Goal: Check status: Check status

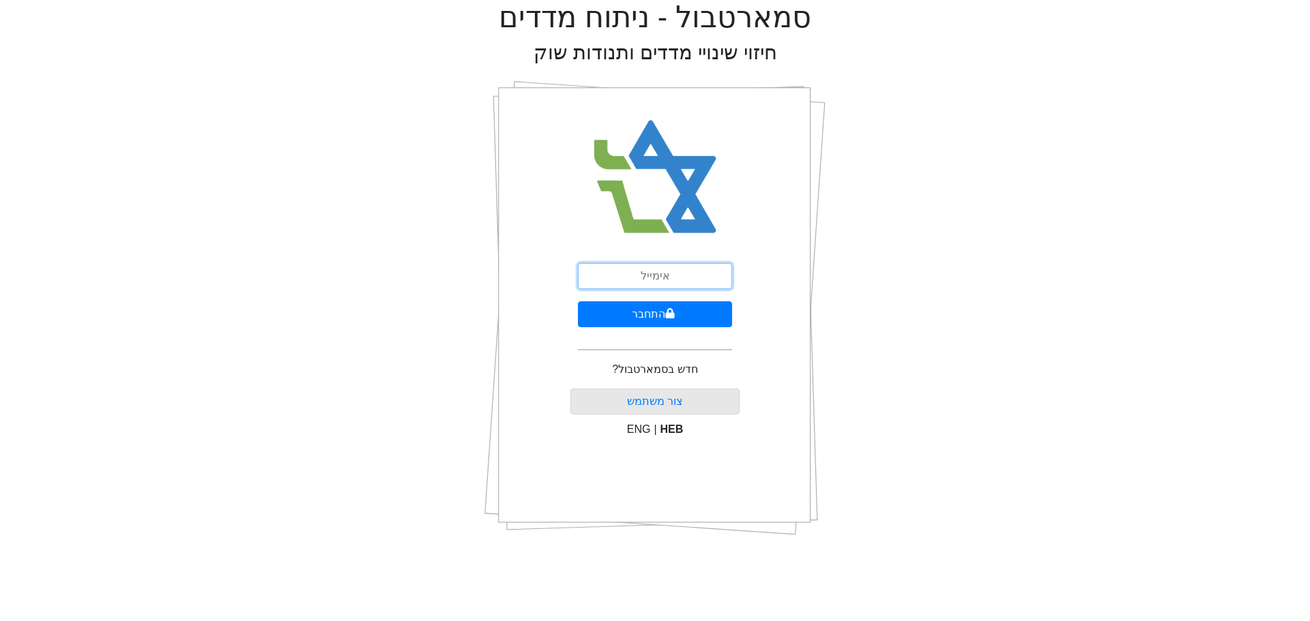
click at [690, 281] on input "email" at bounding box center [655, 276] width 154 height 26
type input "[EMAIL_ADDRESS][DOMAIN_NAME]"
click at [664, 319] on button "התחבר" at bounding box center [655, 315] width 154 height 26
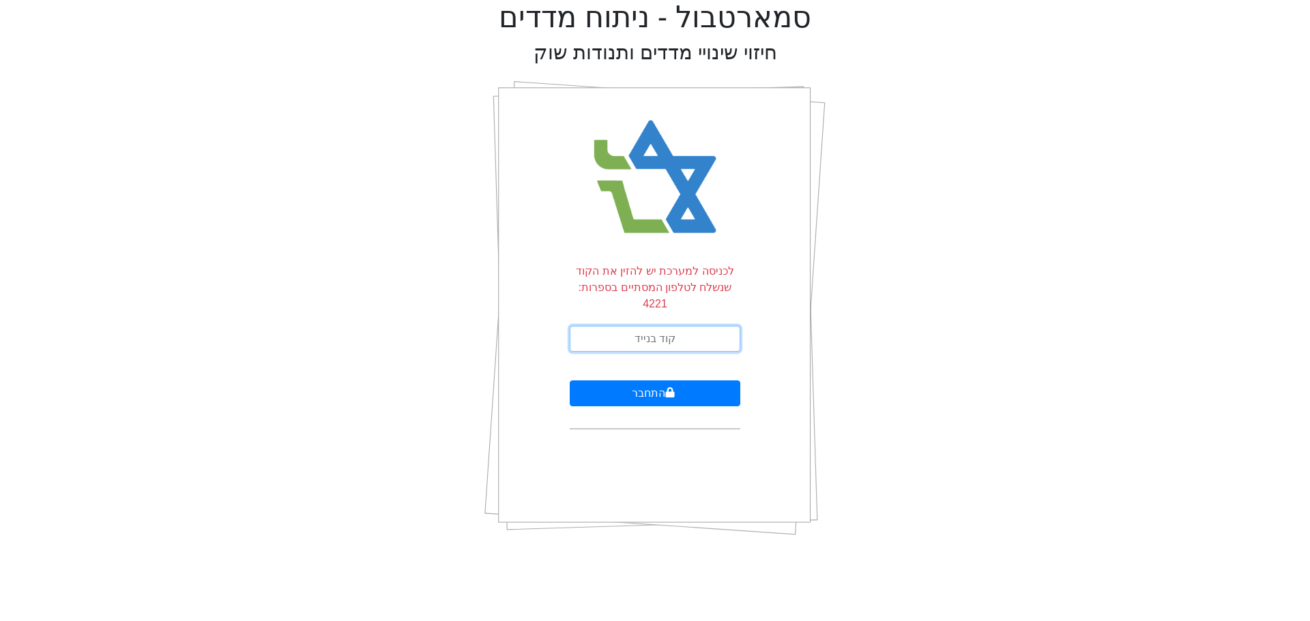
click at [664, 326] on input "text" at bounding box center [655, 339] width 171 height 26
type input "731729"
click at [570, 381] on button "התחבר" at bounding box center [655, 394] width 171 height 26
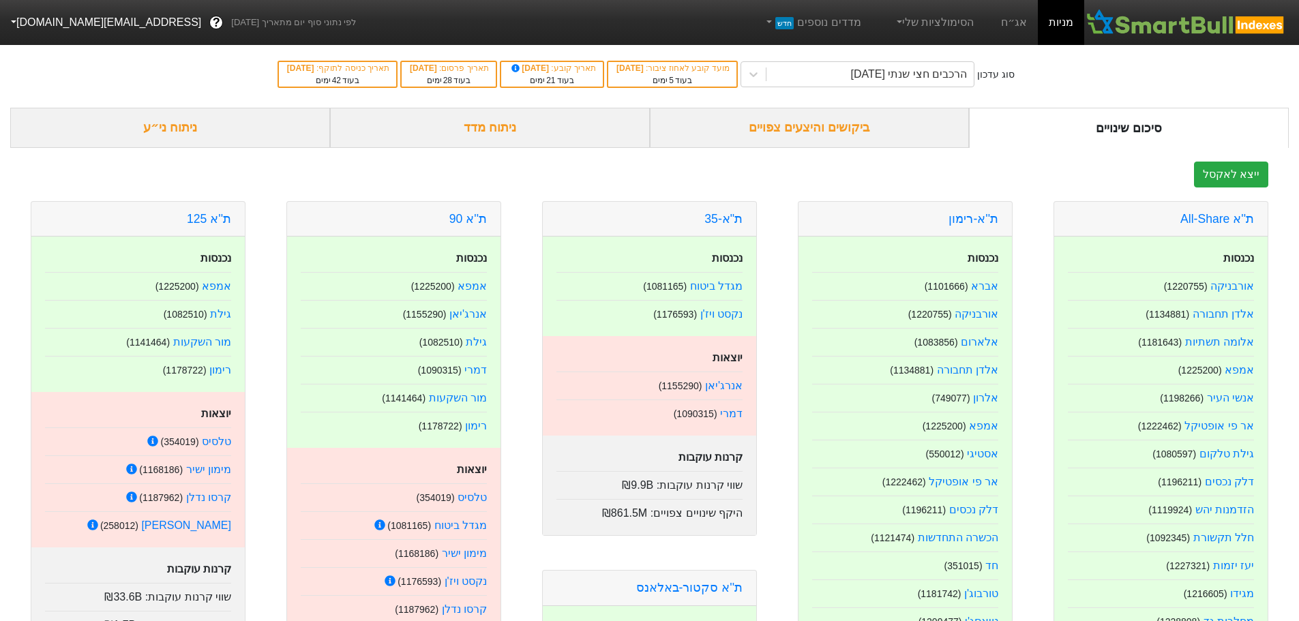
click at [851, 133] on div "ביקושים והיצעים צפויים" at bounding box center [810, 128] width 320 height 40
